Goal: Task Accomplishment & Management: Use online tool/utility

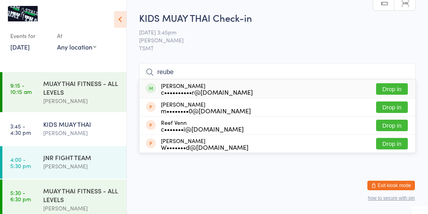
scroll to position [0, 0]
click at [64, 144] on div "KIDS MUAY THAI [PERSON_NAME]" at bounding box center [84, 128] width 83 height 31
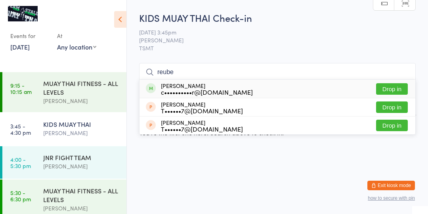
type input "reube"
click at [389, 88] on button "Drop in" at bounding box center [392, 89] width 32 height 12
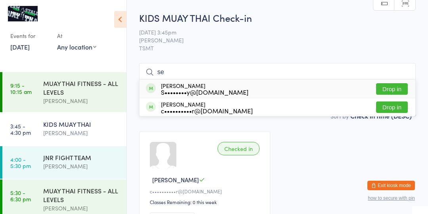
type input "se"
click at [392, 114] on div "Sefina Tifa c••••••••••r@[DOMAIN_NAME] Drop in" at bounding box center [278, 107] width 276 height 18
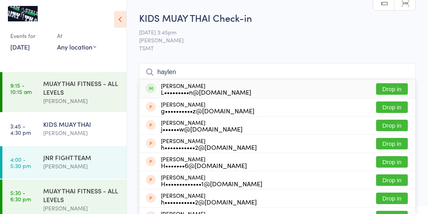
type input "haylen"
click at [385, 92] on button "Drop in" at bounding box center [392, 89] width 32 height 12
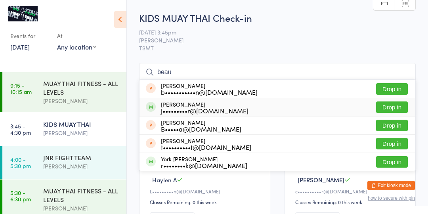
type input "beau"
click at [383, 101] on div "[PERSON_NAME] j•••••••••r@[DOMAIN_NAME] Drop in" at bounding box center [278, 107] width 276 height 18
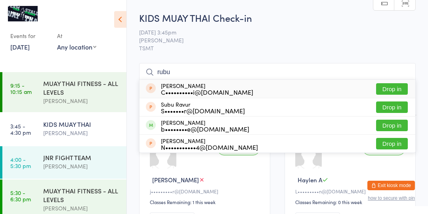
type input "rubu"
click at [402, 92] on button "Drop in" at bounding box center [392, 89] width 32 height 12
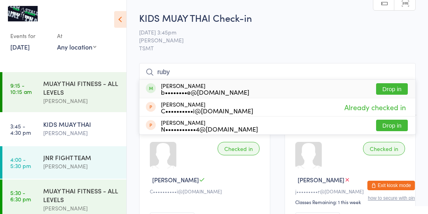
type input "ruby"
click at [196, 91] on div "b••••••••e@[DOMAIN_NAME]" at bounding box center [205, 92] width 88 height 6
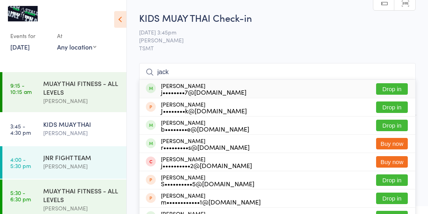
type input "jack"
click at [398, 130] on button "Drop in" at bounding box center [392, 126] width 32 height 12
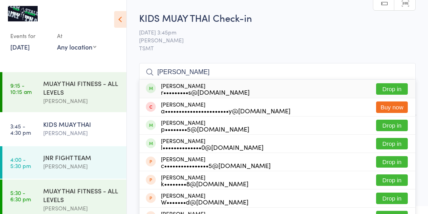
type input "[PERSON_NAME]"
click at [188, 124] on div "[PERSON_NAME] p••••••••5@[DOMAIN_NAME]" at bounding box center [205, 125] width 88 height 13
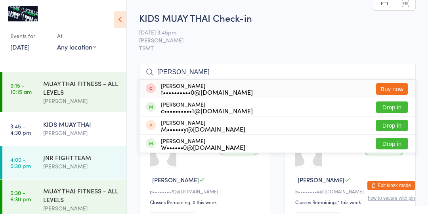
type input "[PERSON_NAME]"
click at [398, 110] on button "Drop in" at bounding box center [392, 108] width 32 height 12
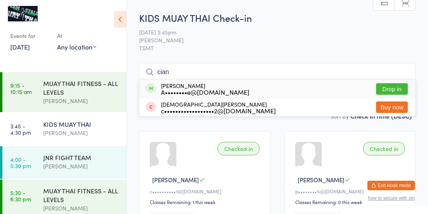
type input "cian"
click at [392, 88] on button "Drop in" at bounding box center [392, 89] width 32 height 12
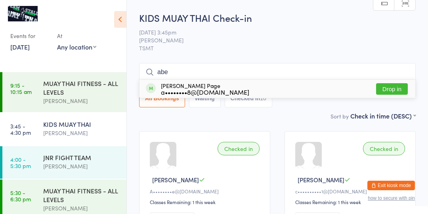
type input "abe"
click at [391, 92] on button "Drop in" at bounding box center [392, 89] width 32 height 12
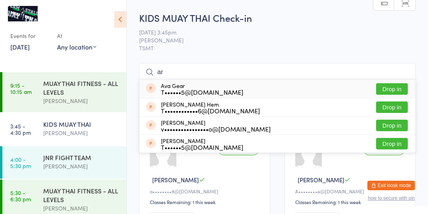
type input "ar"
click at [198, 112] on div "T••••••••••••6@[DOMAIN_NAME]" at bounding box center [210, 110] width 99 height 6
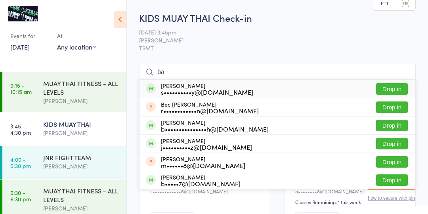
type input "ba"
click at [244, 144] on div "[PERSON_NAME] j••••••••••z@[DOMAIN_NAME] Drop in" at bounding box center [278, 144] width 276 height 18
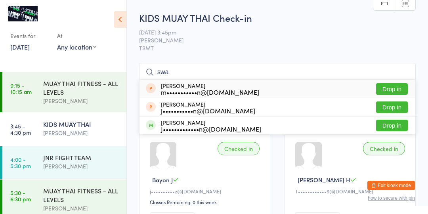
type input "swa"
click at [372, 92] on div "[PERSON_NAME] m•••••••••••n@[DOMAIN_NAME] Drop in" at bounding box center [278, 89] width 276 height 18
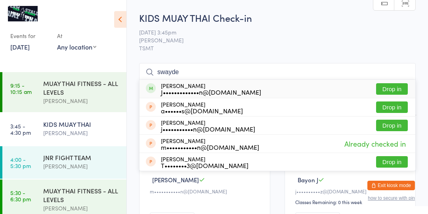
type input "swayde"
click at [392, 88] on button "Drop in" at bounding box center [392, 89] width 32 height 12
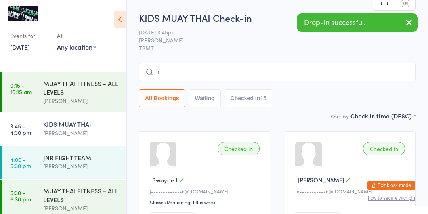
click at [383, 152] on div "Checked in" at bounding box center [384, 148] width 42 height 13
click at [380, 144] on div "Checked in" at bounding box center [384, 148] width 42 height 13
click at [385, 152] on div "Checked in" at bounding box center [384, 148] width 42 height 13
click at [377, 154] on div "Checked in" at bounding box center [384, 148] width 42 height 13
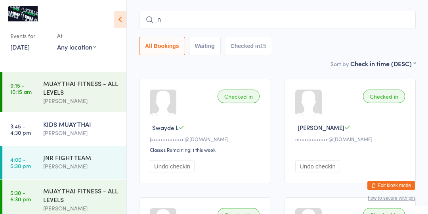
scroll to position [55, 0]
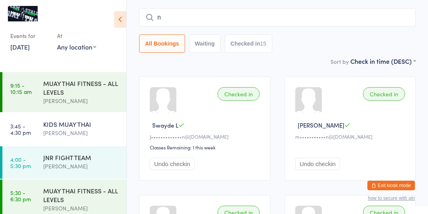
click at [321, 164] on button "Undo checkin" at bounding box center [317, 164] width 45 height 12
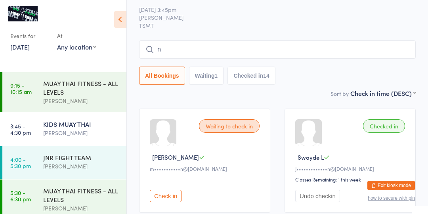
scroll to position [0, 0]
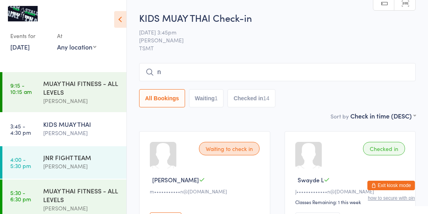
click at [195, 71] on input "n" at bounding box center [277, 72] width 277 height 18
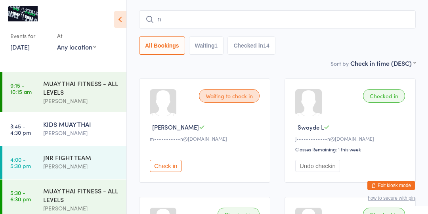
scroll to position [63, 0]
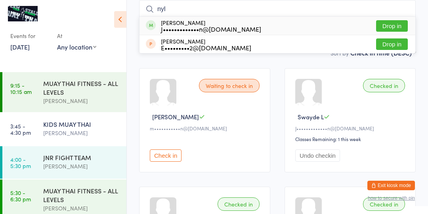
type input "nyl"
click at [393, 26] on button "Drop in" at bounding box center [392, 26] width 32 height 12
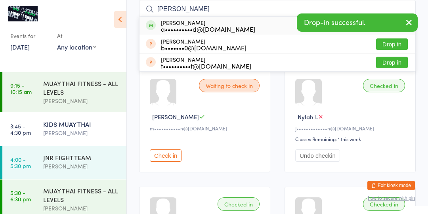
click at [393, 22] on div "Drop-in successful." at bounding box center [357, 22] width 121 height 18
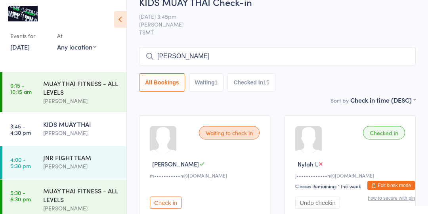
scroll to position [0, 0]
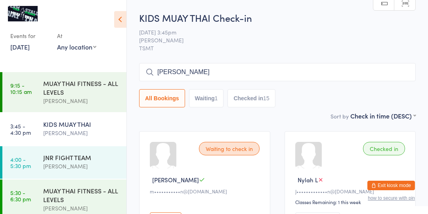
click at [209, 70] on input "[PERSON_NAME]" at bounding box center [277, 72] width 277 height 18
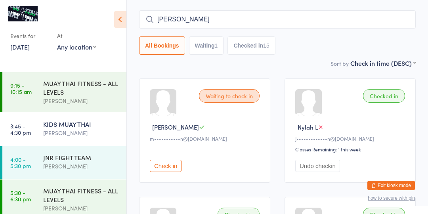
scroll to position [63, 0]
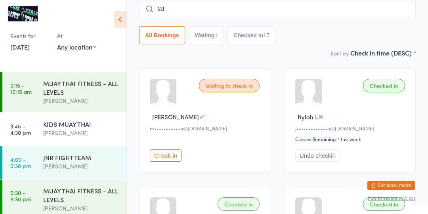
type input "[PERSON_NAME]"
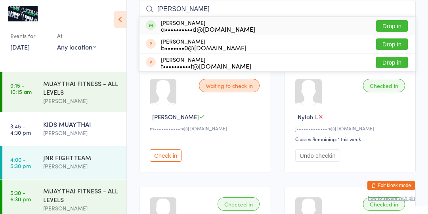
click at [396, 24] on button "Drop in" at bounding box center [392, 26] width 32 height 12
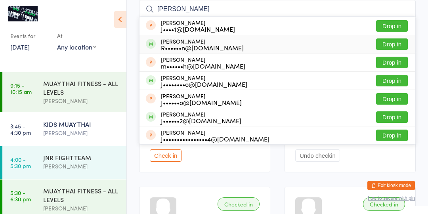
type input "[PERSON_NAME]"
click at [394, 43] on button "Drop in" at bounding box center [392, 44] width 32 height 12
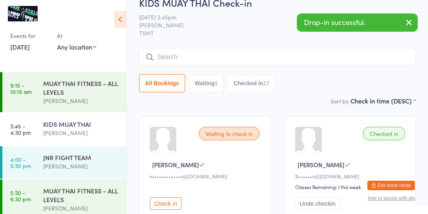
scroll to position [0, 0]
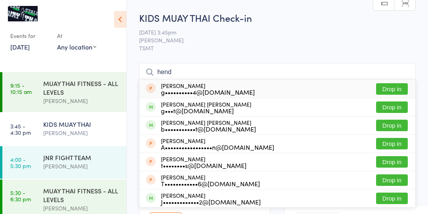
type input "hend"
click at [205, 109] on div "g•••t@[DOMAIN_NAME]" at bounding box center [206, 110] width 90 height 6
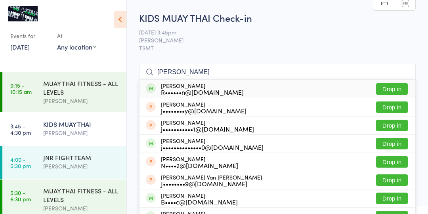
type input "[PERSON_NAME]"
click at [396, 86] on button "Drop in" at bounding box center [392, 89] width 32 height 12
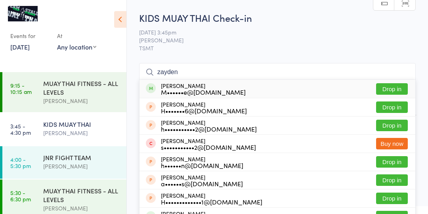
type input "zayden"
click at [389, 89] on button "Drop in" at bounding box center [392, 89] width 32 height 12
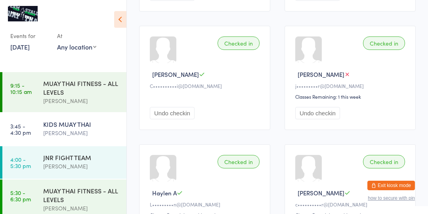
scroll to position [1049, 0]
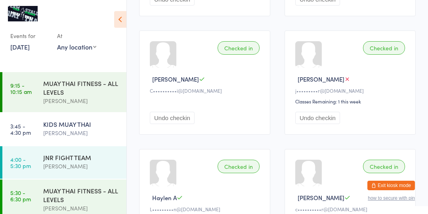
click at [170, 112] on button "Undo checkin" at bounding box center [172, 118] width 45 height 12
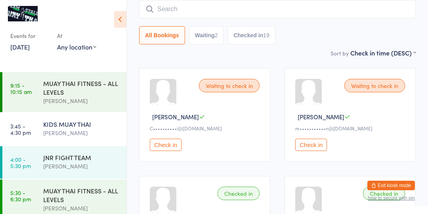
scroll to position [0, 0]
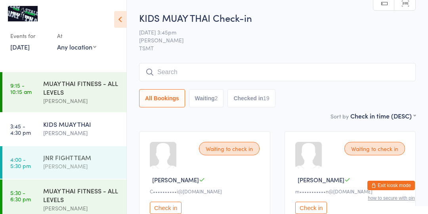
click at [104, 165] on div "[PERSON_NAME]" at bounding box center [81, 166] width 77 height 9
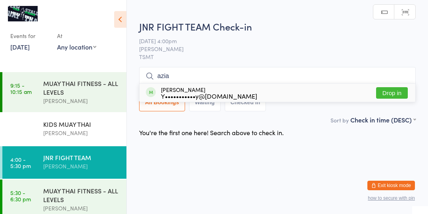
type input "azia"
click at [405, 90] on button "Drop in" at bounding box center [392, 93] width 32 height 12
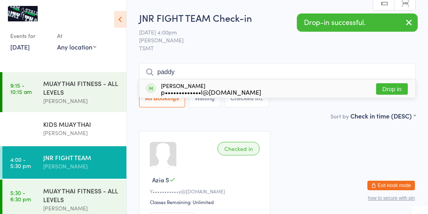
type input "paddy"
click at [405, 90] on button "Drop in" at bounding box center [392, 89] width 32 height 12
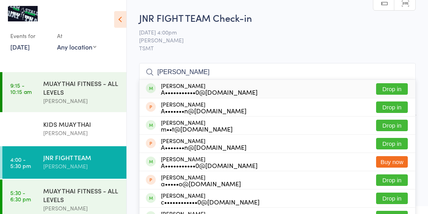
type input "[PERSON_NAME]"
click at [391, 129] on button "Drop in" at bounding box center [392, 126] width 32 height 12
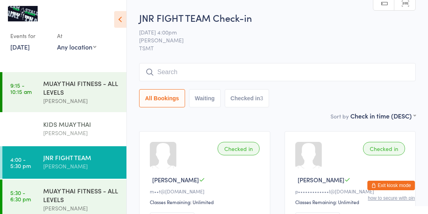
click at [54, 130] on div "[PERSON_NAME]" at bounding box center [81, 133] width 77 height 9
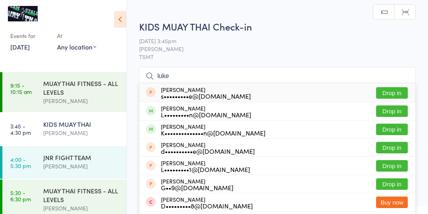
type input "luke"
click at [393, 128] on button "Drop in" at bounding box center [392, 130] width 32 height 12
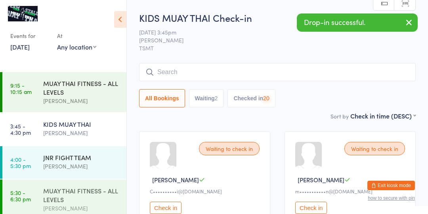
click at [37, 180] on link "5:30 - 6:30 pm MUAY THAI FITNESS - ALL LEVELS [PERSON_NAME]" at bounding box center [64, 200] width 124 height 40
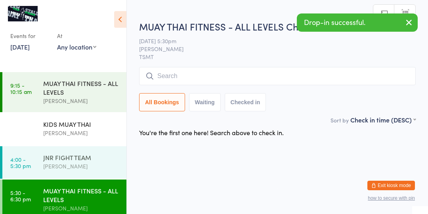
click at [44, 171] on div "JNR FIGHT TEAM [PERSON_NAME]" at bounding box center [84, 161] width 83 height 31
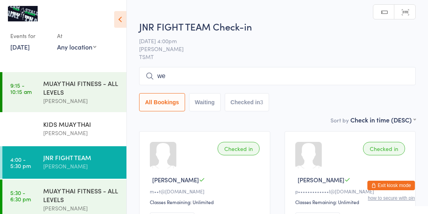
type input "[PERSON_NAME]"
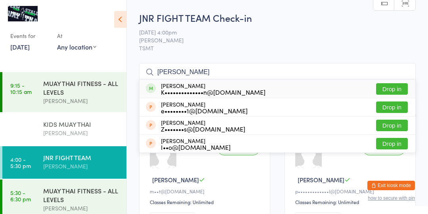
click at [85, 132] on div "[PERSON_NAME]" at bounding box center [81, 133] width 77 height 9
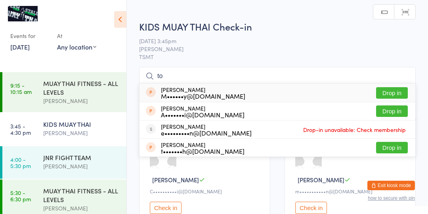
type input "t"
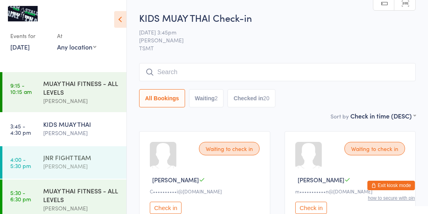
click at [40, 167] on link "4:00 - 5:30 pm JNR FIGHT TEAM [PERSON_NAME]" at bounding box center [64, 162] width 124 height 33
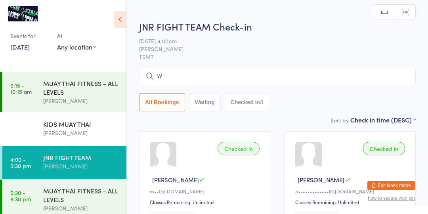
type input "we"
click at [82, 129] on div "[PERSON_NAME]" at bounding box center [81, 133] width 77 height 9
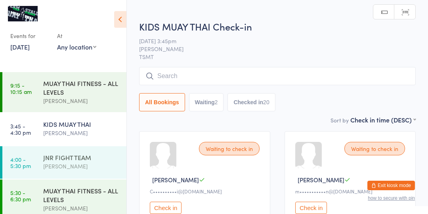
click at [42, 165] on link "4:00 - 5:30 pm JNR FIGHT TEAM [PERSON_NAME]" at bounding box center [64, 162] width 124 height 33
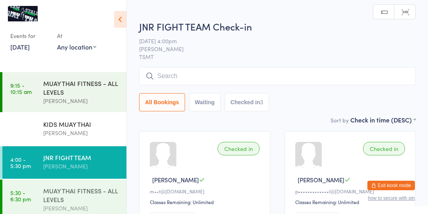
click at [7, 191] on link "5:30 - 6:30 pm MUAY THAI FITNESS - ALL LEVELS [PERSON_NAME]" at bounding box center [64, 200] width 124 height 40
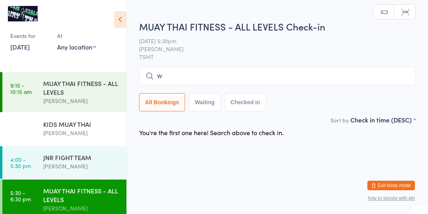
scroll to position [3, 0]
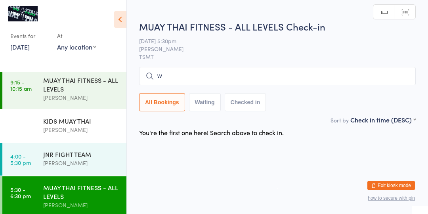
type input "we"
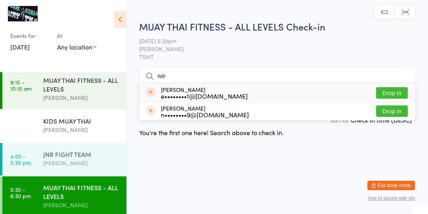
click at [50, 156] on div "JNR FIGHT TEAM" at bounding box center [81, 154] width 77 height 9
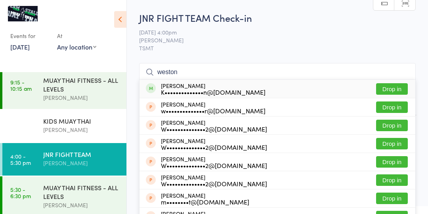
type input "weston"
click at [398, 92] on button "Drop in" at bounding box center [392, 89] width 32 height 12
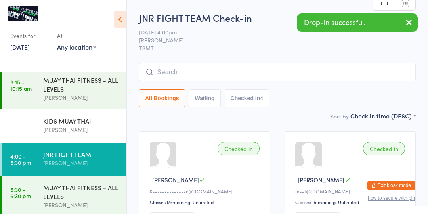
type input "a"
click at [115, 127] on div "[PERSON_NAME]" at bounding box center [81, 129] width 77 height 9
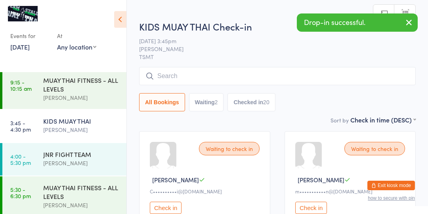
type input "t"
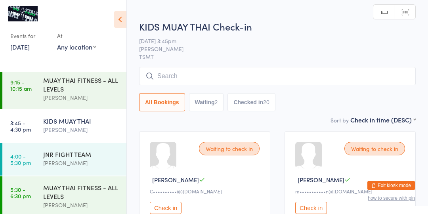
type input "l"
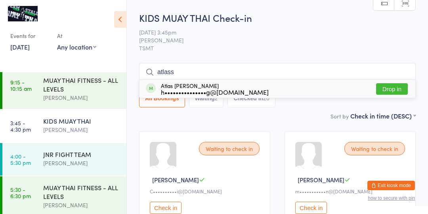
type input "atlass"
click at [399, 88] on button "Drop in" at bounding box center [392, 89] width 32 height 12
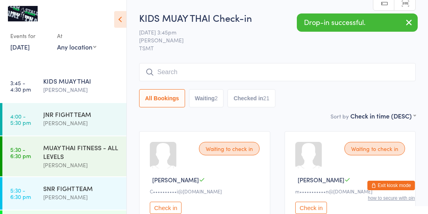
scroll to position [50, 0]
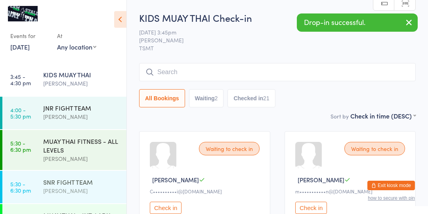
click at [83, 198] on div "SNR FIGHT TEAM [PERSON_NAME]" at bounding box center [84, 186] width 83 height 31
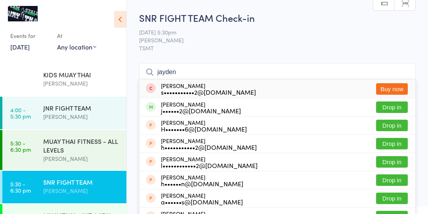
type input "jayden"
click at [399, 106] on button "Drop in" at bounding box center [392, 108] width 32 height 12
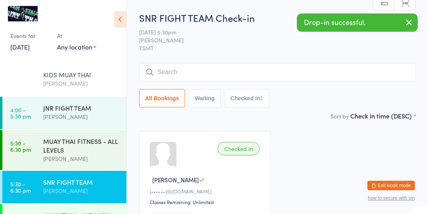
click at [73, 79] on div "[PERSON_NAME]" at bounding box center [81, 83] width 77 height 9
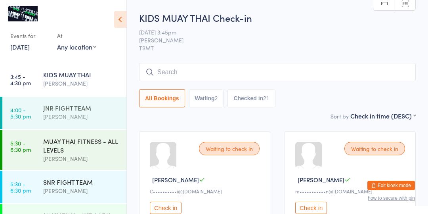
click at [43, 119] on link "4:00 - 5:30 pm JNR FIGHT TEAM [PERSON_NAME]" at bounding box center [64, 113] width 124 height 33
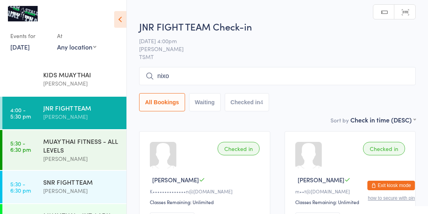
type input "[PERSON_NAME]"
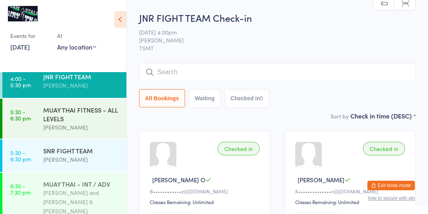
click at [28, 186] on time "6:30 - 7:30 pm" at bounding box center [20, 189] width 20 height 13
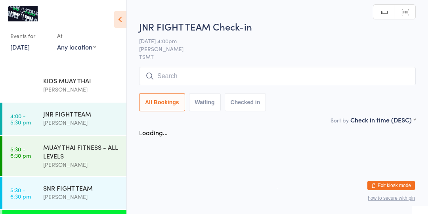
scroll to position [35, 0]
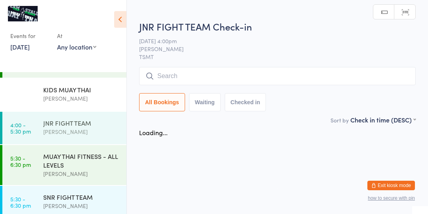
click at [29, 126] on time "4:00 - 5:30 pm" at bounding box center [20, 128] width 21 height 13
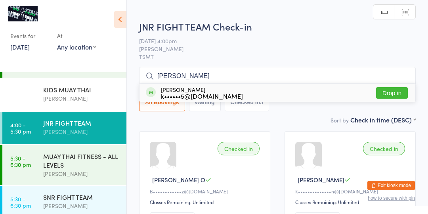
type input "[PERSON_NAME]"
click at [395, 95] on button "Drop in" at bounding box center [392, 93] width 32 height 12
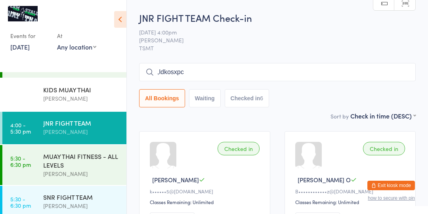
type input ",ldkosxpc l"
